Goal: Transaction & Acquisition: Purchase product/service

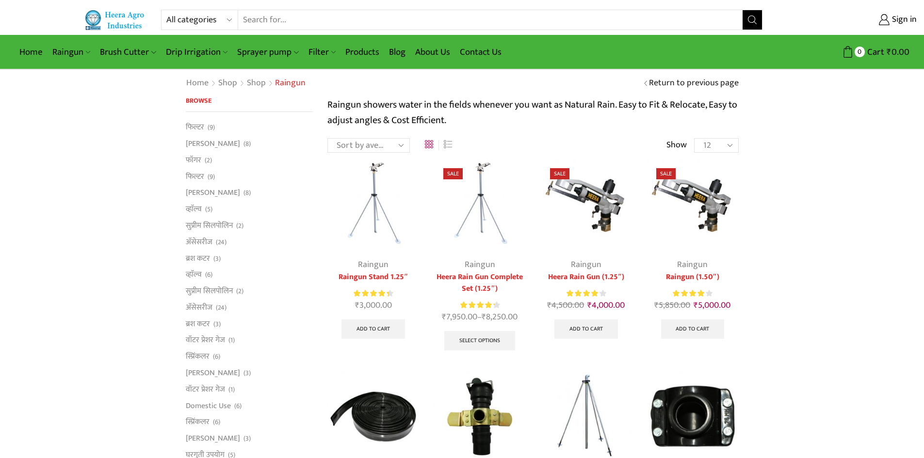
click at [401, 146] on select "Sort by popularity Sort by average rating Sort by latest Sort by price: low to …" at bounding box center [368, 145] width 82 height 15
click at [495, 51] on link "Contact Us" at bounding box center [480, 52] width 51 height 23
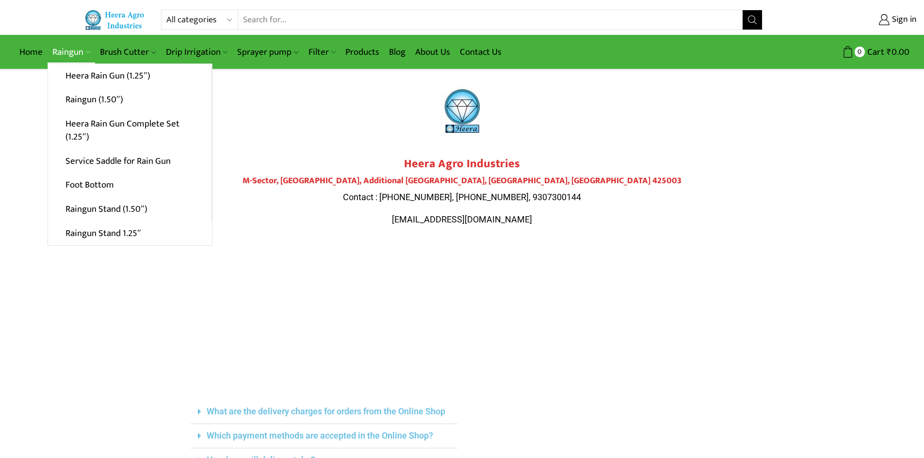
click at [58, 48] on link "Raingun" at bounding box center [72, 52] width 48 height 23
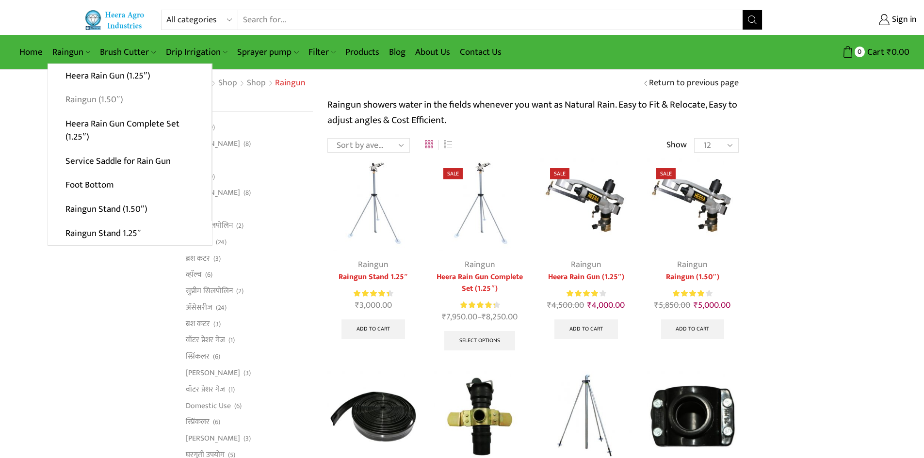
click at [95, 102] on link "Raingun (1.50″)" at bounding box center [129, 100] width 163 height 24
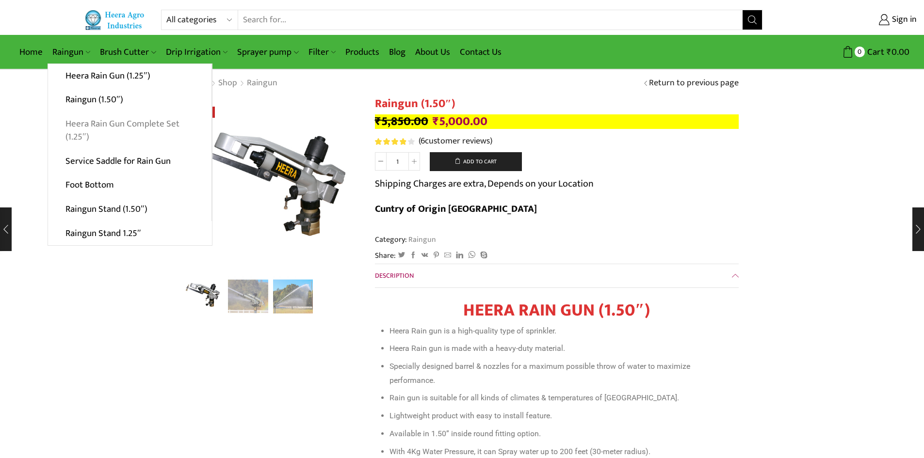
click at [124, 125] on link "Heera Rain Gun Complete Set (1.25″)" at bounding box center [129, 130] width 163 height 37
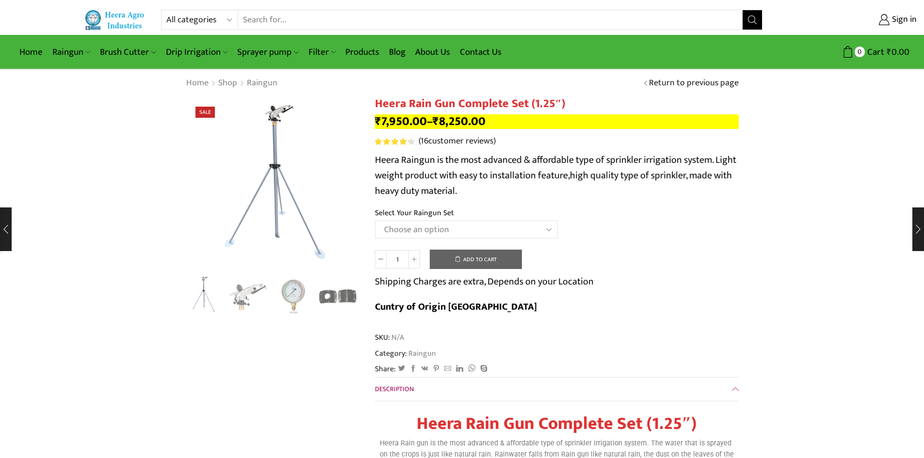
click at [437, 232] on select "Choose an option Raingun Set for 2'' PVC Pipe Raingun Set for 2.5'' PVC Pipe Ra…" at bounding box center [466, 230] width 183 height 18
click at [375, 221] on select "Choose an option Raingun Set for 2'' PVC Pipe Raingun Set for 2.5'' PVC Pipe Ra…" at bounding box center [466, 230] width 183 height 18
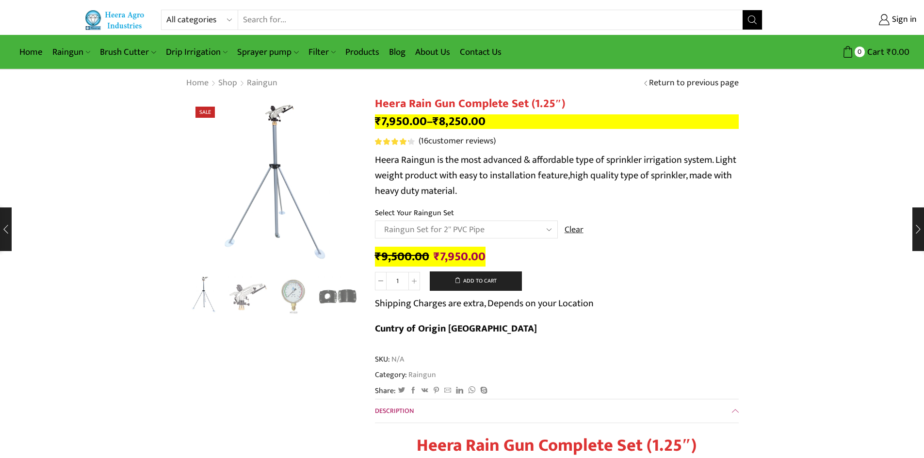
click at [500, 230] on select "Choose an option Raingun Set for 2'' PVC Pipe Raingun Set for 2.5'' PVC Pipe Ra…" at bounding box center [466, 230] width 183 height 18
click at [375, 221] on select "Choose an option Raingun Set for 2'' PVC Pipe Raingun Set for 2.5'' PVC Pipe Ra…" at bounding box center [466, 230] width 183 height 18
click at [504, 228] on select "Choose an option Raingun Set for 2'' PVC Pipe Raingun Set for 2.5'' PVC Pipe Ra…" at bounding box center [466, 230] width 183 height 18
click at [375, 221] on select "Choose an option Raingun Set for 2'' PVC Pipe Raingun Set for 2.5'' PVC Pipe Ra…" at bounding box center [466, 230] width 183 height 18
click at [496, 230] on select "Choose an option Raingun Set for 2'' PVC Pipe Raingun Set for 2.5'' PVC Pipe Ra…" at bounding box center [466, 230] width 183 height 18
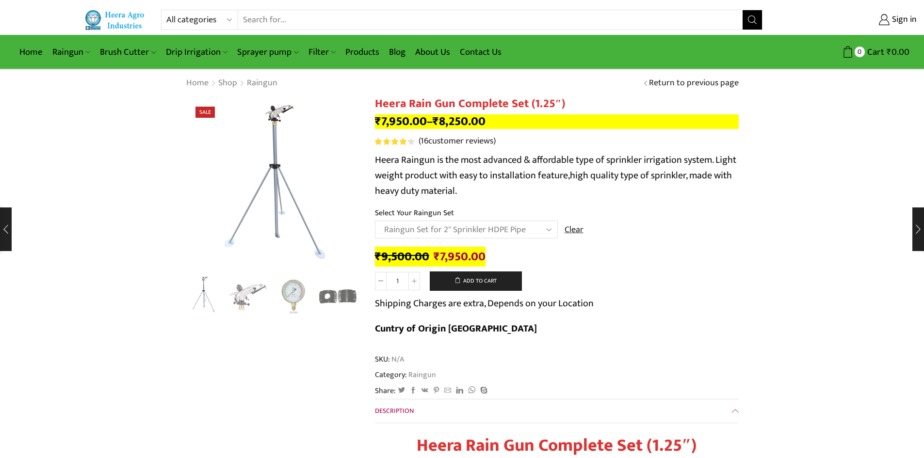
click at [375, 221] on select "Choose an option Raingun Set for 2'' PVC Pipe Raingun Set for 2.5'' PVC Pipe Ra…" at bounding box center [466, 230] width 183 height 18
select select "Raingun Set for 2'' Sprinkler HDPE Pipe"
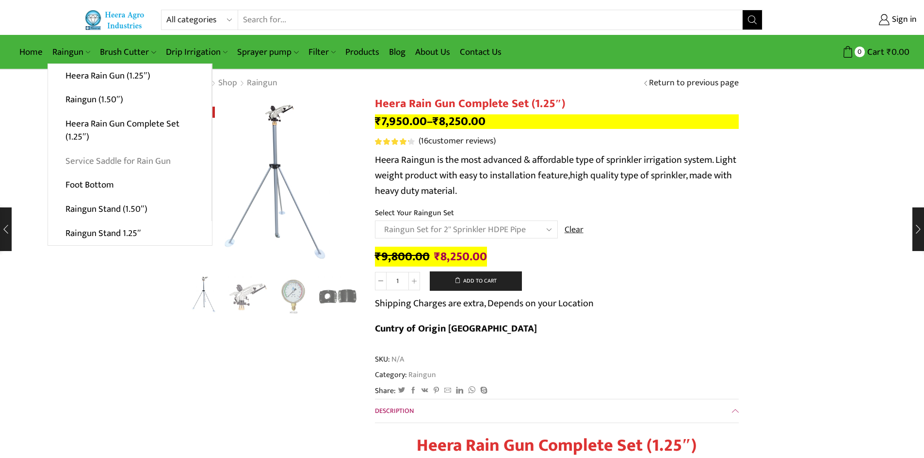
click at [85, 163] on link "Service Saddle for Rain Gun" at bounding box center [129, 161] width 163 height 24
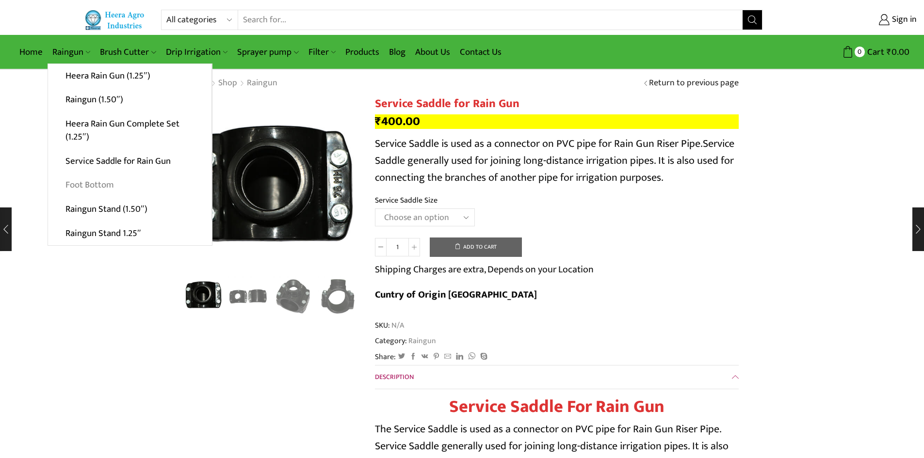
click at [97, 183] on link "Foot Bottom" at bounding box center [129, 185] width 163 height 24
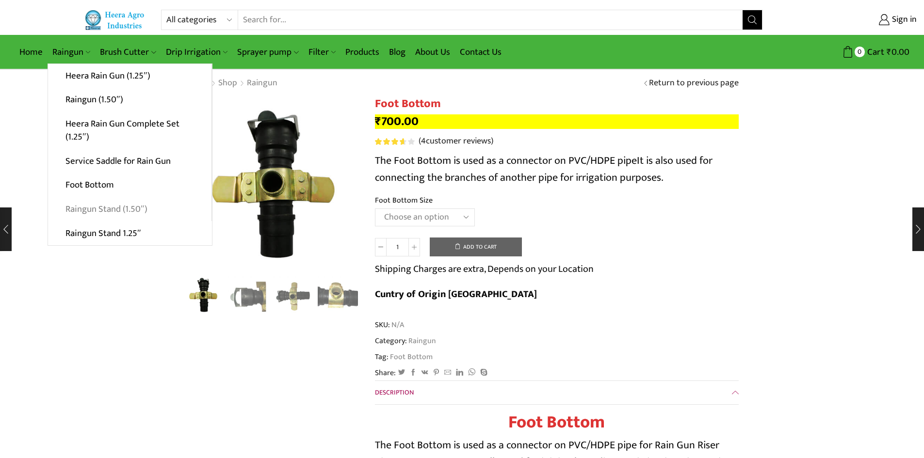
click at [97, 212] on link "Raingun Stand (1.50″)" at bounding box center [129, 209] width 163 height 24
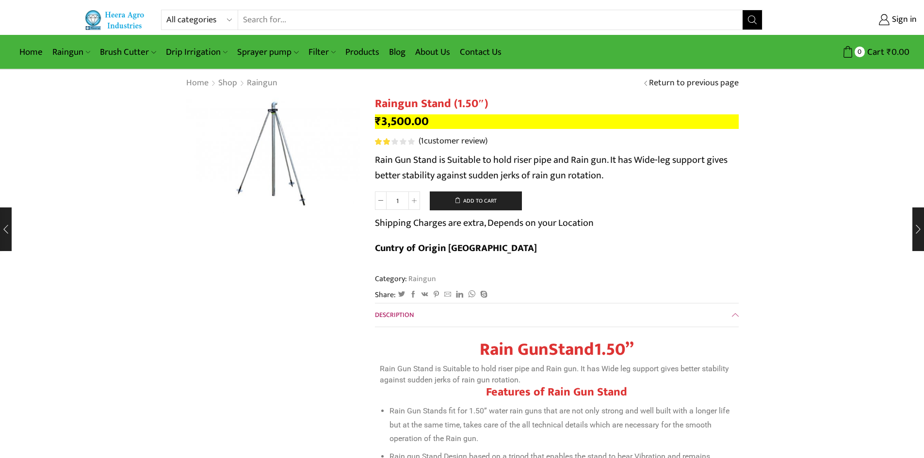
click at [286, 137] on img at bounding box center [266, 164] width 259 height 172
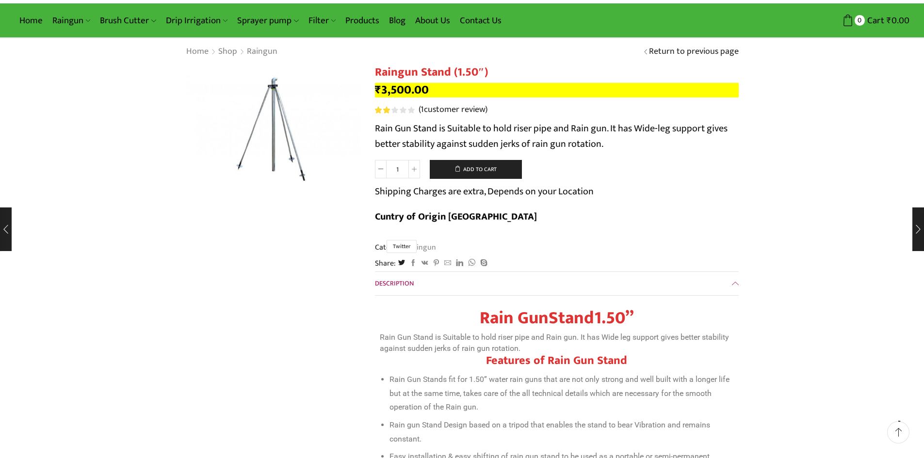
scroll to position [49, 0]
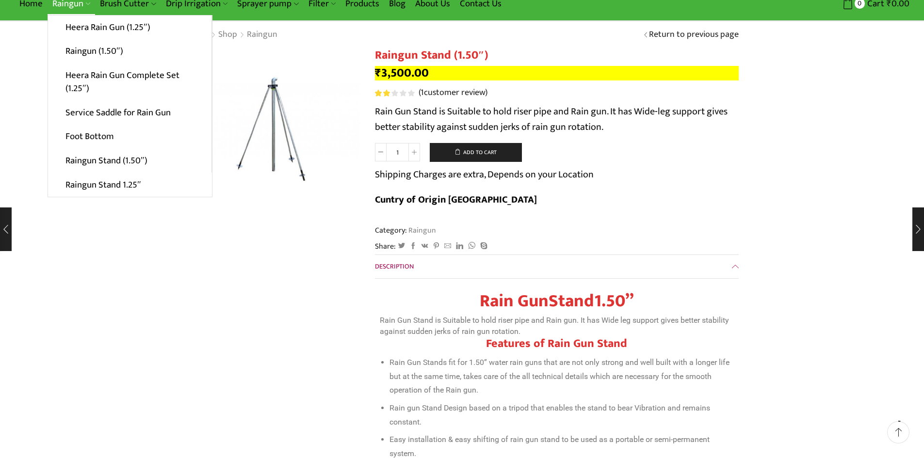
click at [77, 1] on link "Raingun" at bounding box center [72, 3] width 48 height 23
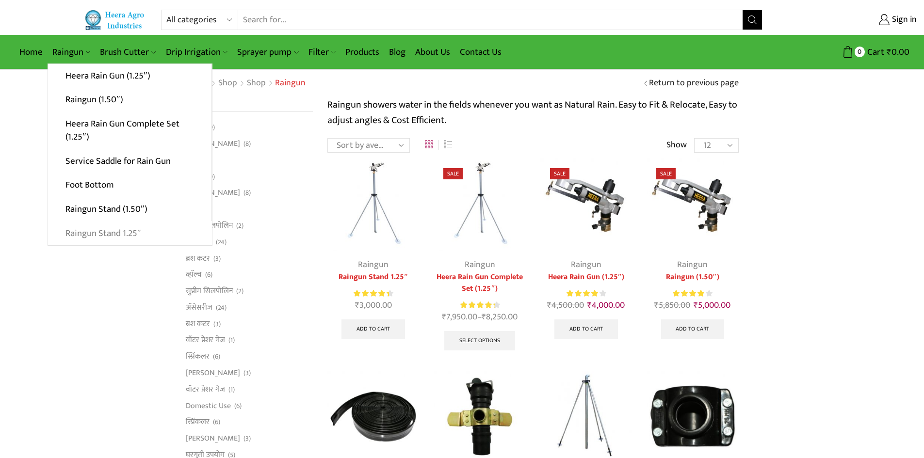
click at [110, 235] on link "Raingun Stand 1.25″" at bounding box center [130, 233] width 164 height 24
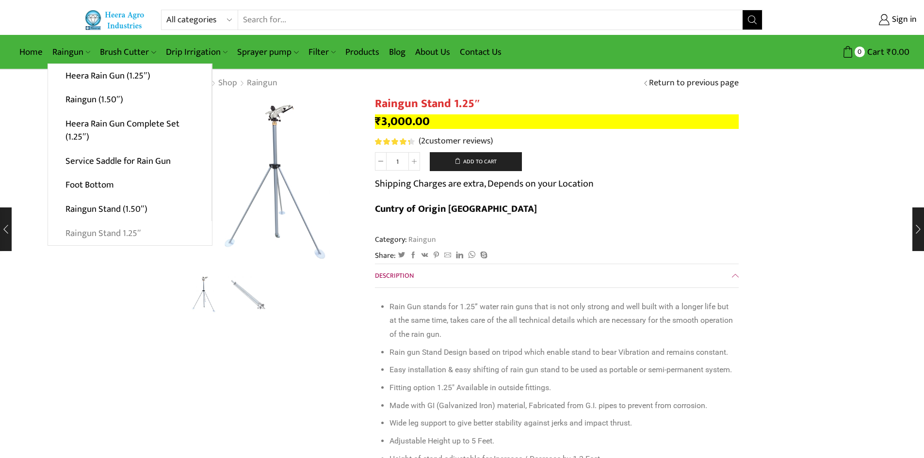
click at [110, 234] on link "Raingun Stand 1.25″" at bounding box center [130, 233] width 164 height 24
click at [108, 208] on link "Raingun Stand (1.50″)" at bounding box center [129, 209] width 163 height 24
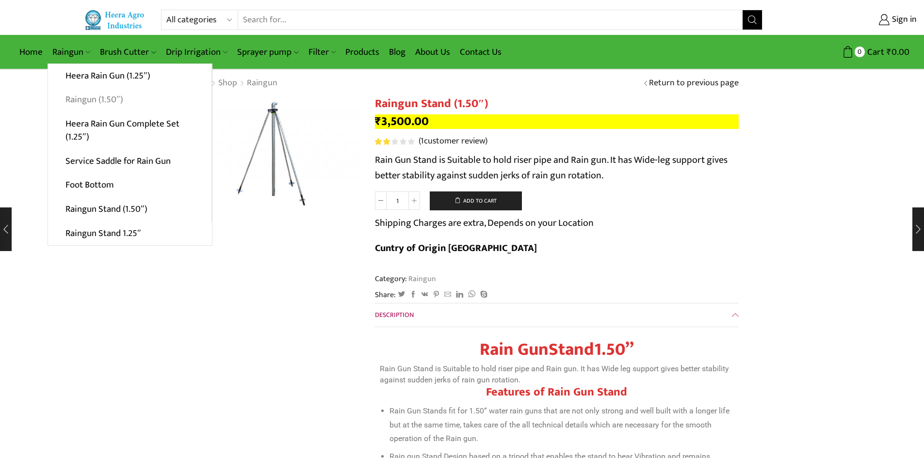
click at [83, 100] on link "Raingun (1.50″)" at bounding box center [129, 100] width 163 height 24
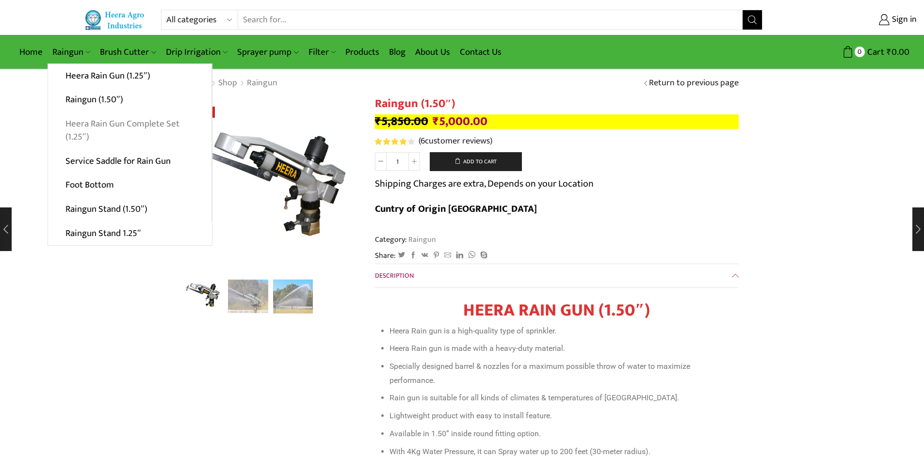
click at [87, 122] on link "Heera Rain Gun Complete Set (1.25″)" at bounding box center [129, 130] width 163 height 37
